Goal: Transaction & Acquisition: Book appointment/travel/reservation

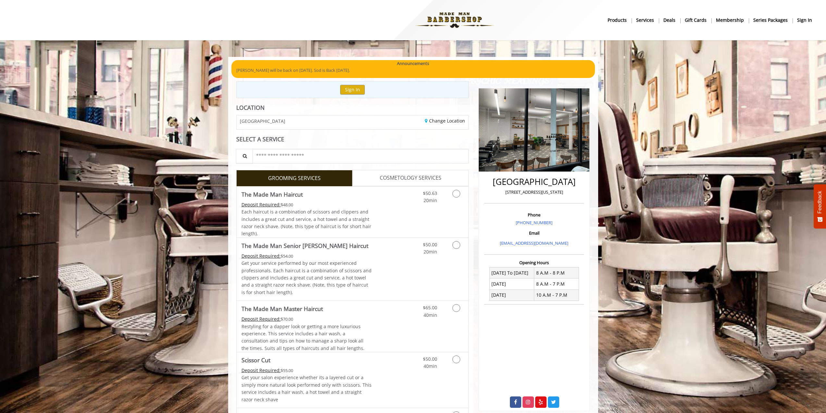
click at [800, 20] on b "sign in" at bounding box center [804, 20] width 15 height 7
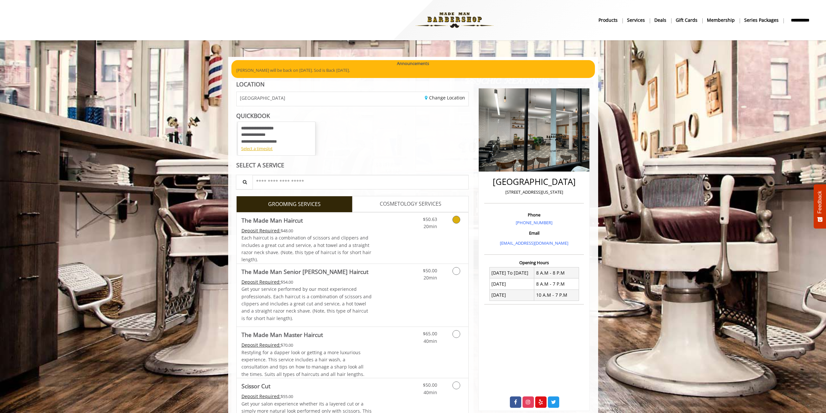
click at [353, 232] on div "Deposit Required: $48.00" at bounding box center [307, 230] width 131 height 7
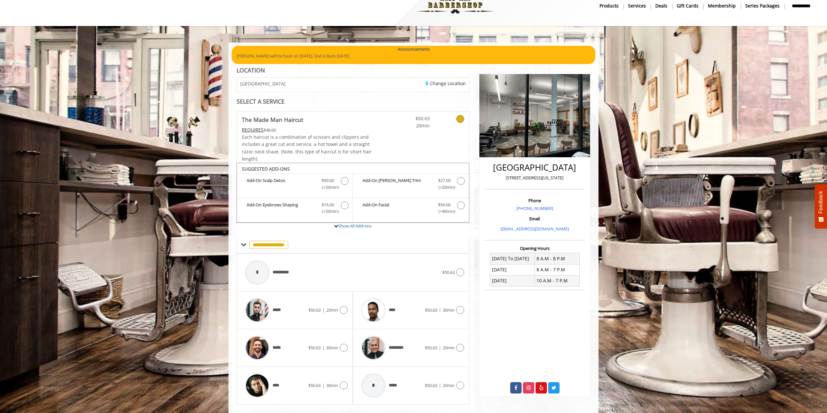
scroll to position [29, 0]
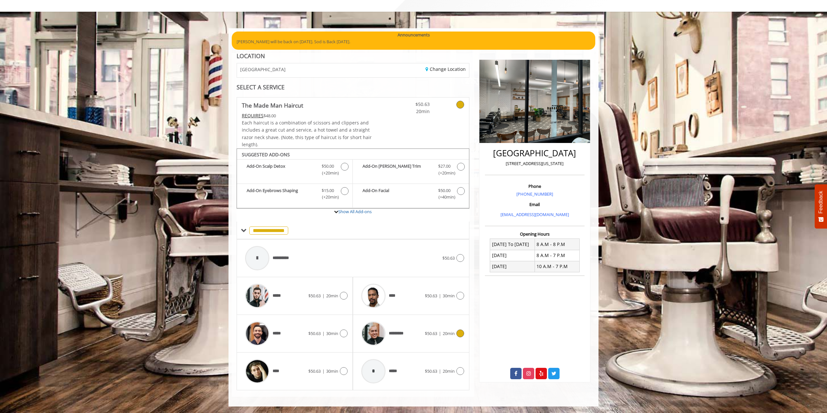
click at [415, 340] on div "*********" at bounding box center [391, 333] width 67 height 31
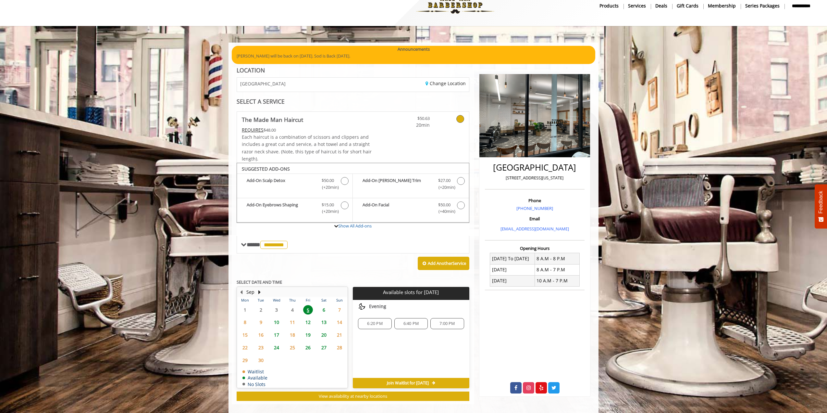
scroll to position [22, 0]
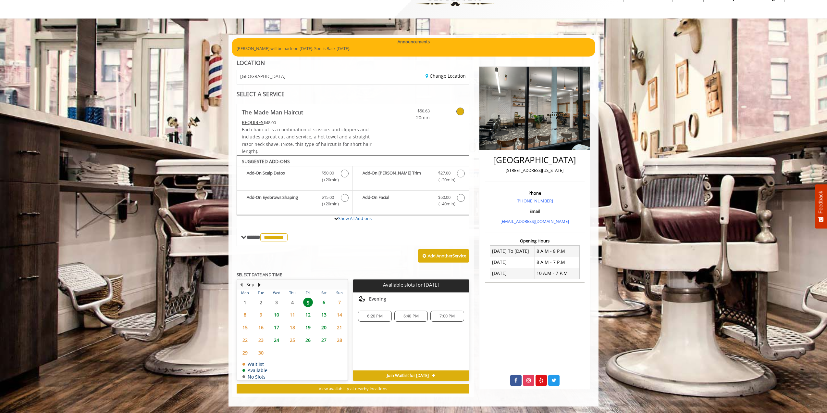
click at [404, 317] on span "6:40 PM" at bounding box center [411, 315] width 15 height 5
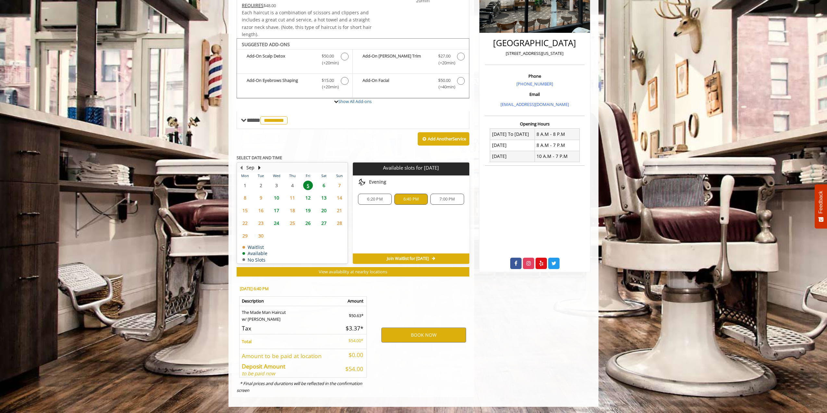
scroll to position [139, 0]
click at [433, 335] on button "BOOK NOW" at bounding box center [423, 334] width 85 height 15
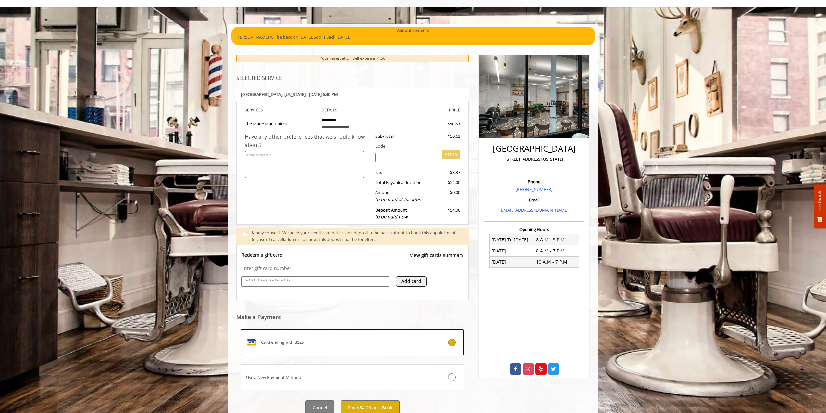
scroll to position [58, 0]
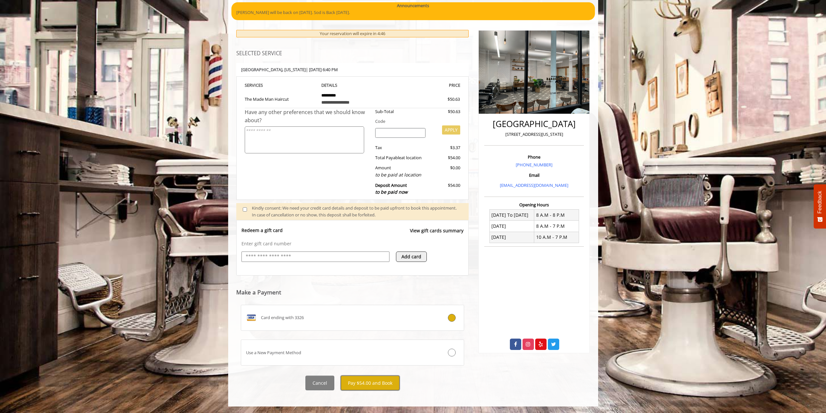
click at [382, 379] on button "Pay $54.00 and Book" at bounding box center [370, 382] width 59 height 15
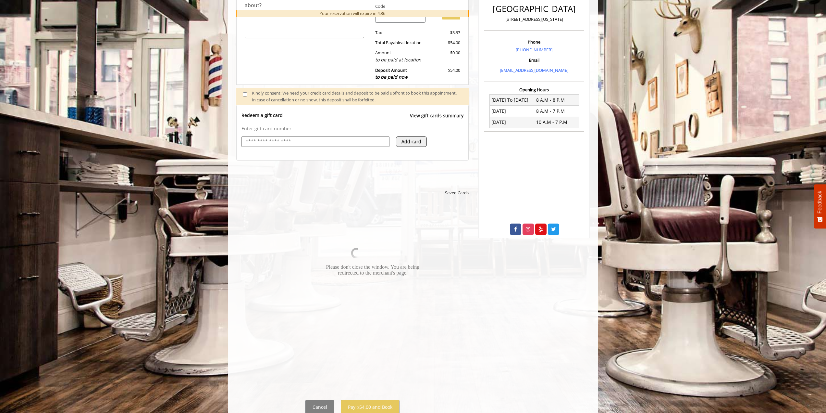
scroll to position [197, 0]
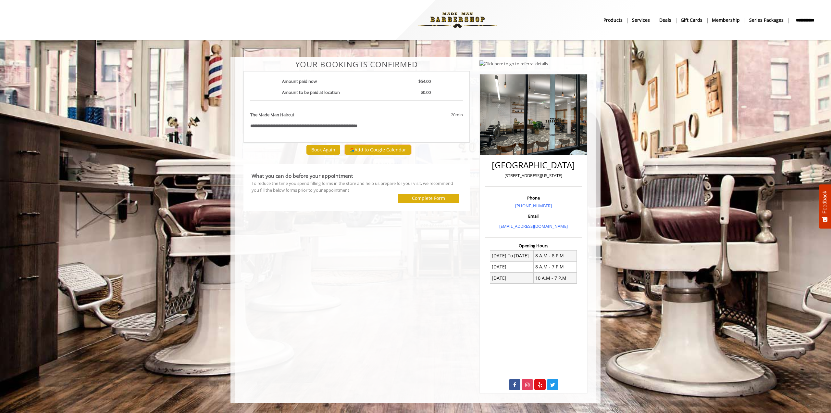
click at [380, 148] on button "Add to Google Calendar" at bounding box center [378, 150] width 66 height 10
